Goal: Information Seeking & Learning: Find specific fact

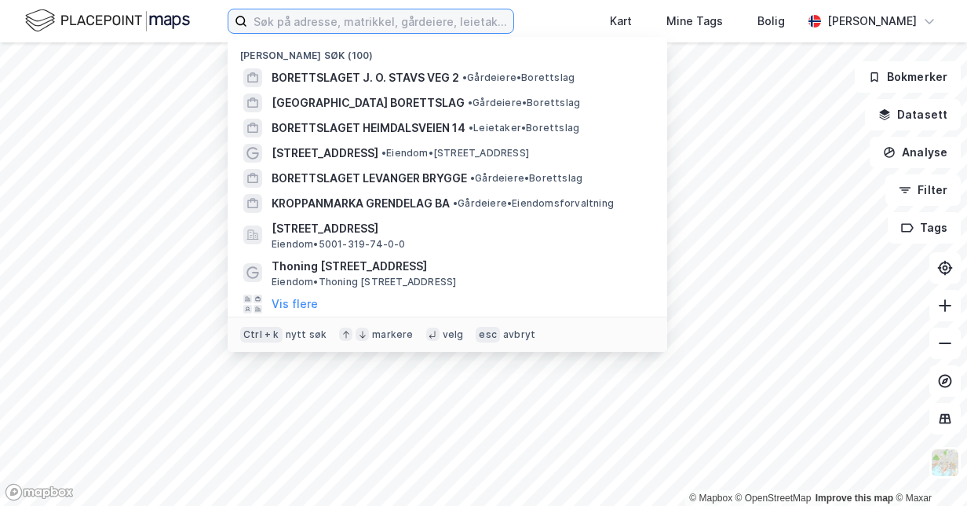
click at [283, 24] on input at bounding box center [380, 21] width 266 height 24
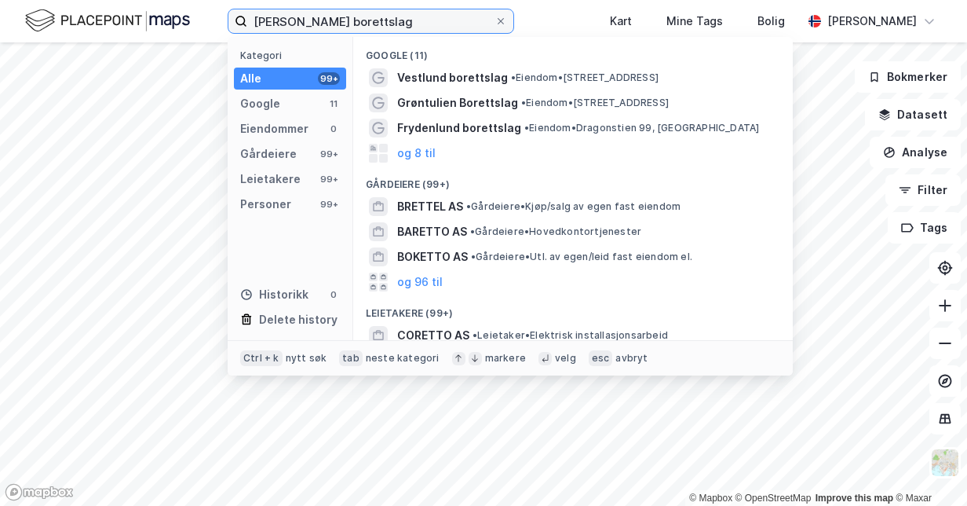
type input "[PERSON_NAME] borettslag"
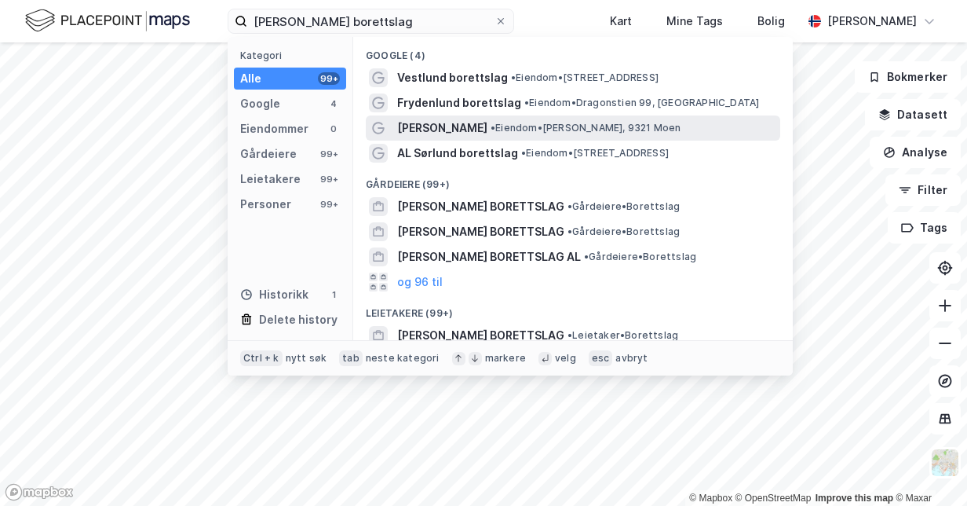
click at [424, 129] on span "[PERSON_NAME]" at bounding box center [442, 128] width 90 height 19
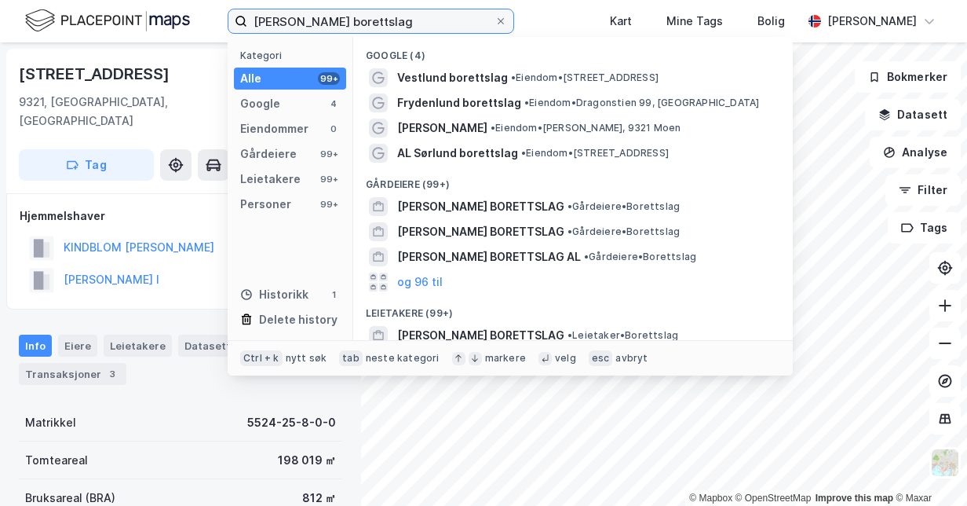
drag, startPoint x: 397, startPoint y: 21, endPoint x: 170, endPoint y: 35, distance: 226.6
click at [170, 35] on div "[PERSON_NAME] borettslag Kategori Alle 99+ Google 4 Eiendommer 0 Gårdeiere 99+ …" at bounding box center [483, 21] width 967 height 42
